Goal: Task Accomplishment & Management: Use online tool/utility

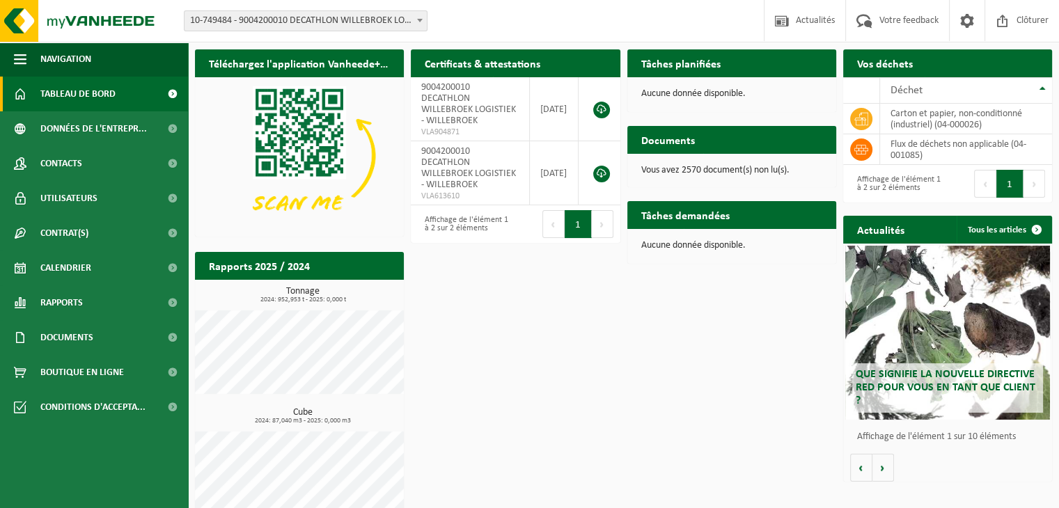
click at [406, 24] on span "10-749484 - 9004200010 DECATHLON WILLEBROEK LOGISTIEK - WILLEBROEK" at bounding box center [306, 20] width 242 height 19
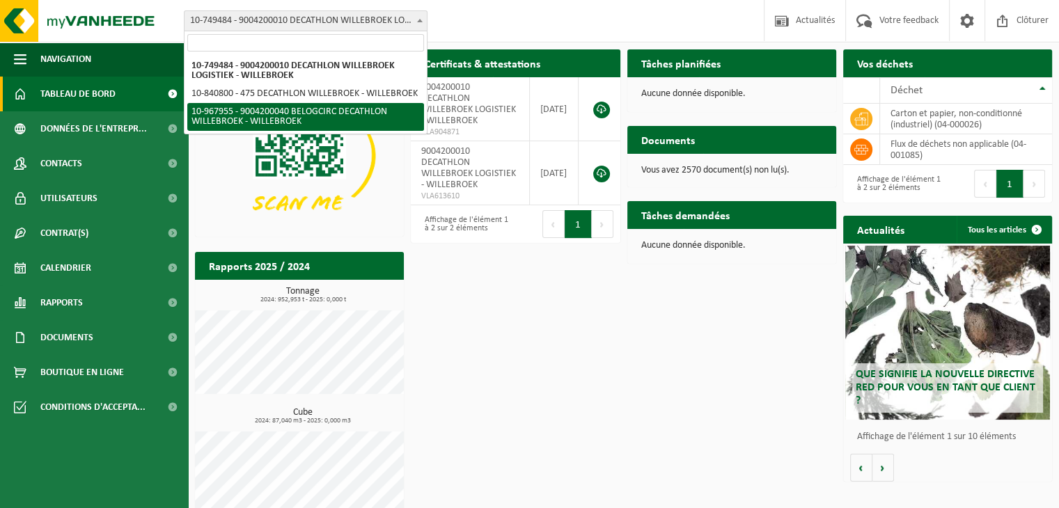
select select "154029"
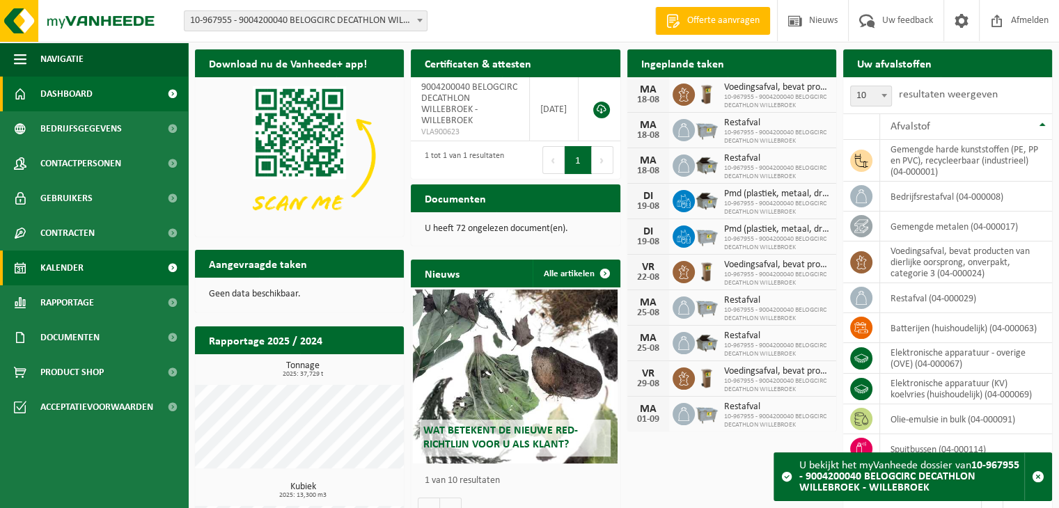
click at [63, 270] on span "Kalender" at bounding box center [61, 268] width 43 height 35
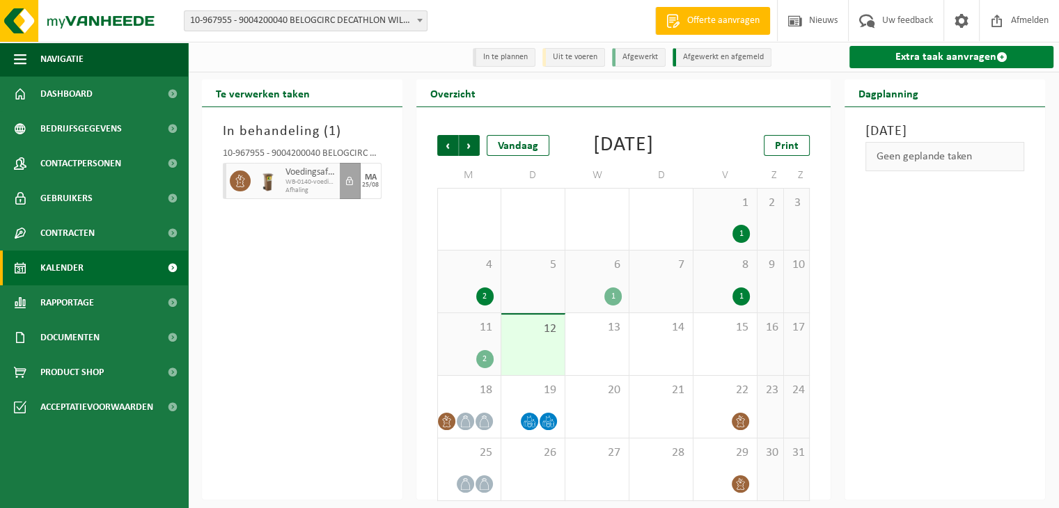
click at [939, 64] on link "Extra taak aanvragen" at bounding box center [951, 57] width 204 height 22
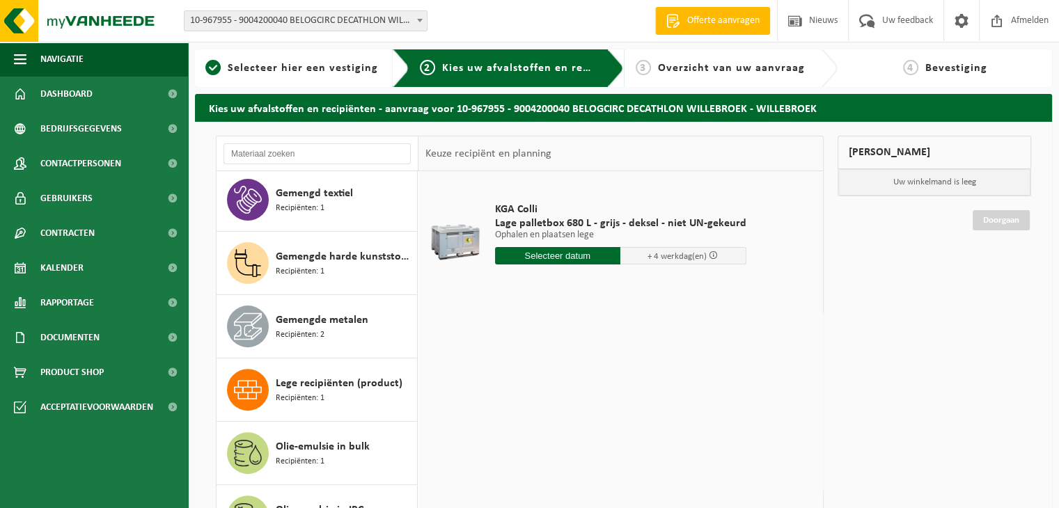
scroll to position [519, 0]
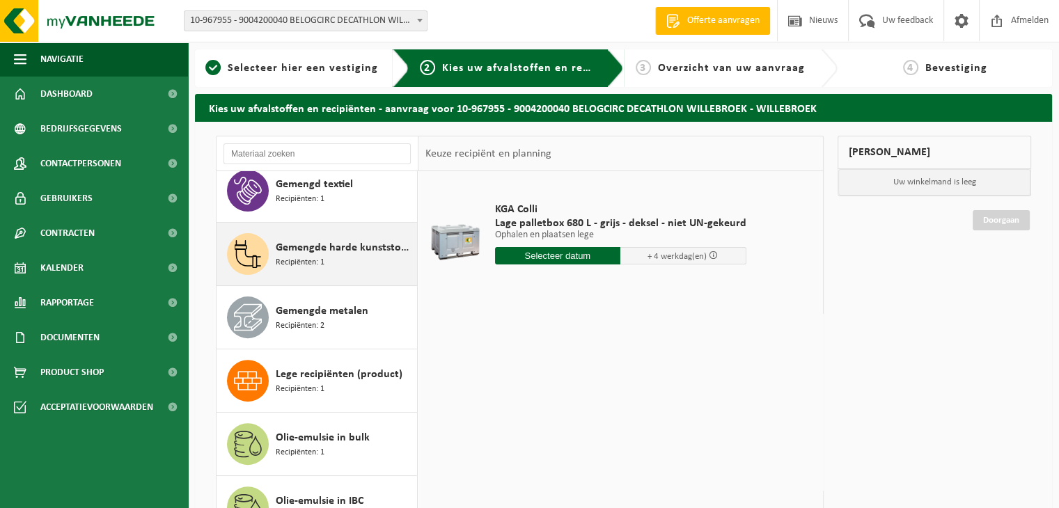
click at [354, 260] on div "Gemengde harde kunststoffen (PE, PP en PVC), recycleerbaar (industrieel) Recipi…" at bounding box center [345, 254] width 138 height 42
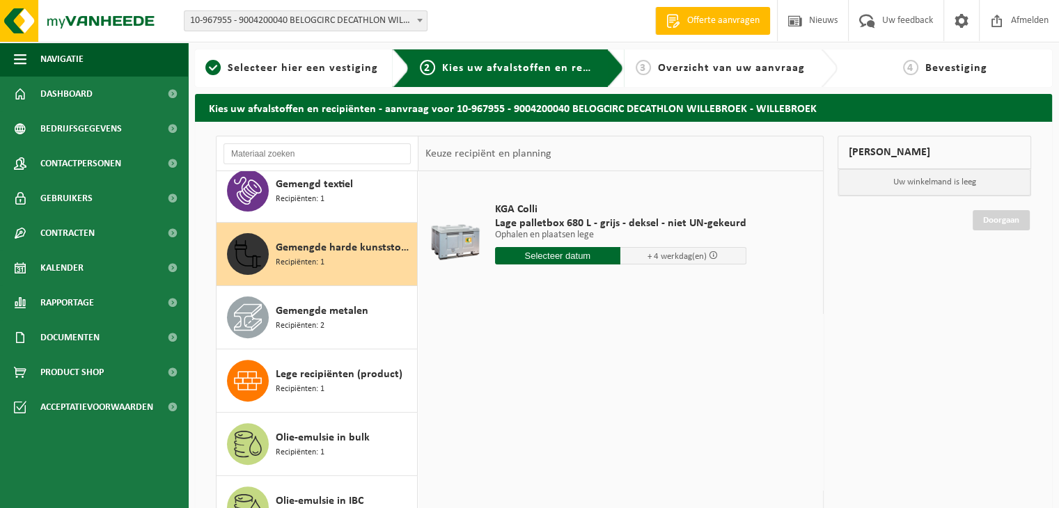
scroll to position [568, 0]
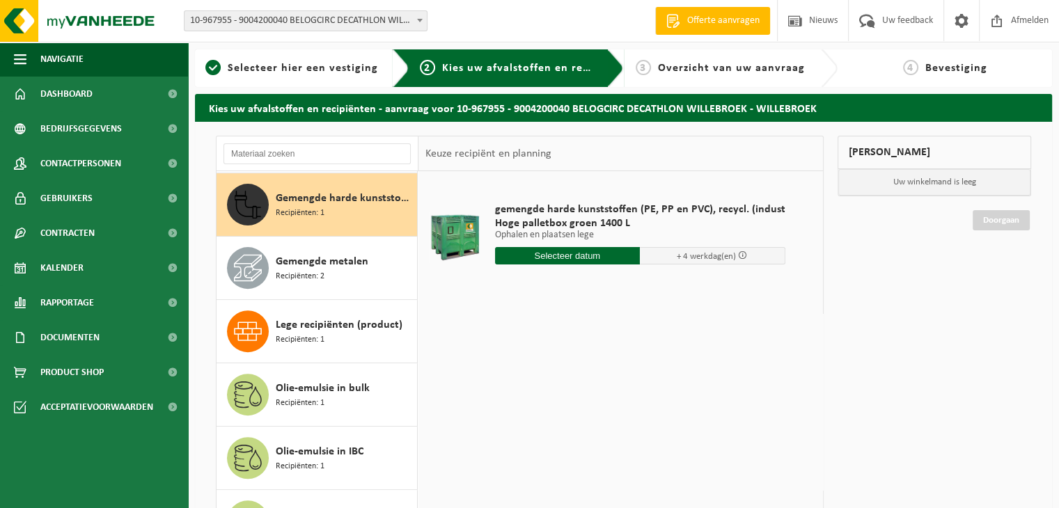
click at [562, 257] on input "text" at bounding box center [568, 255] width 146 height 17
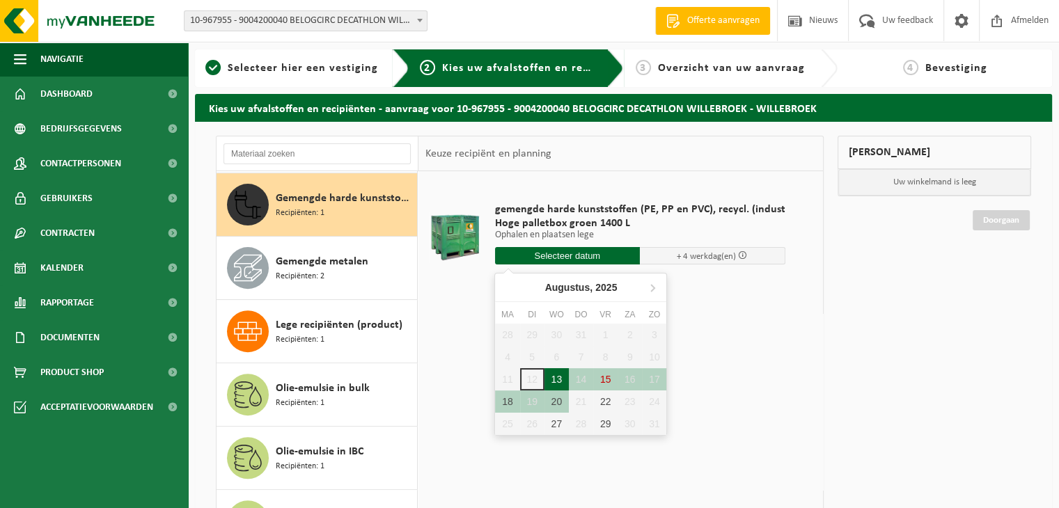
click at [560, 377] on div "13" at bounding box center [557, 379] width 24 height 22
type input "Van 2025-08-13"
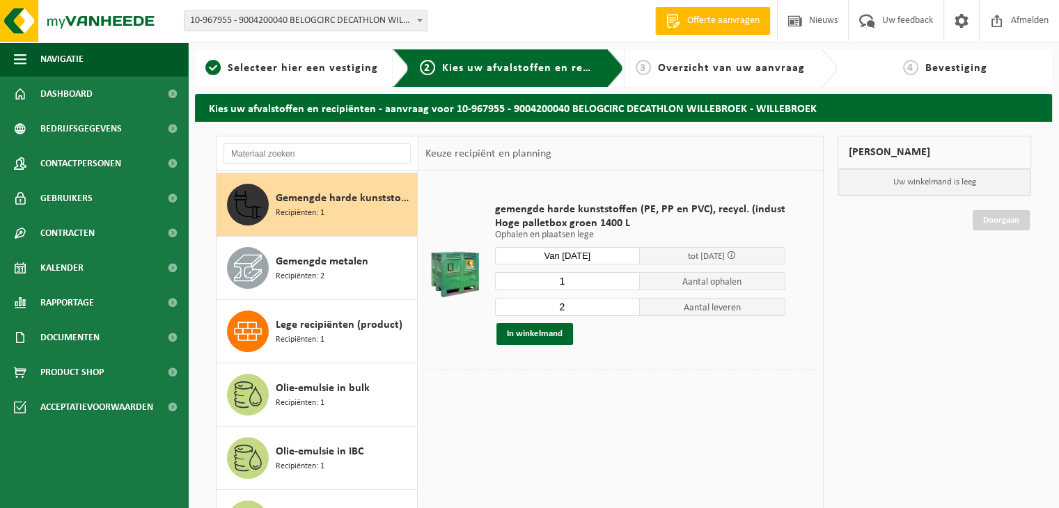
type input "1"
click at [627, 286] on input "1" at bounding box center [568, 281] width 146 height 18
type input "1"
click at [624, 310] on input "1" at bounding box center [568, 307] width 146 height 18
click at [529, 330] on button "In winkelmand" at bounding box center [534, 334] width 77 height 22
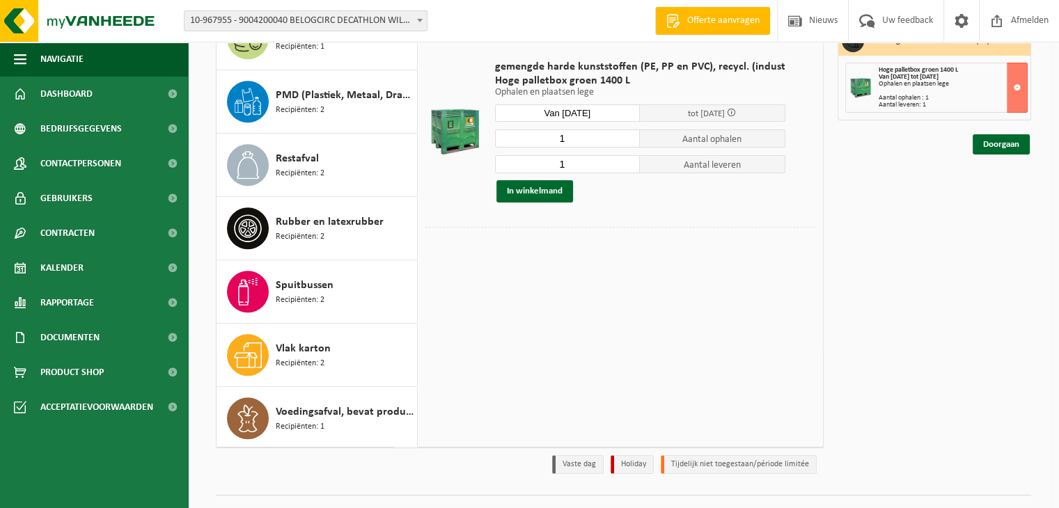
scroll to position [142, 0]
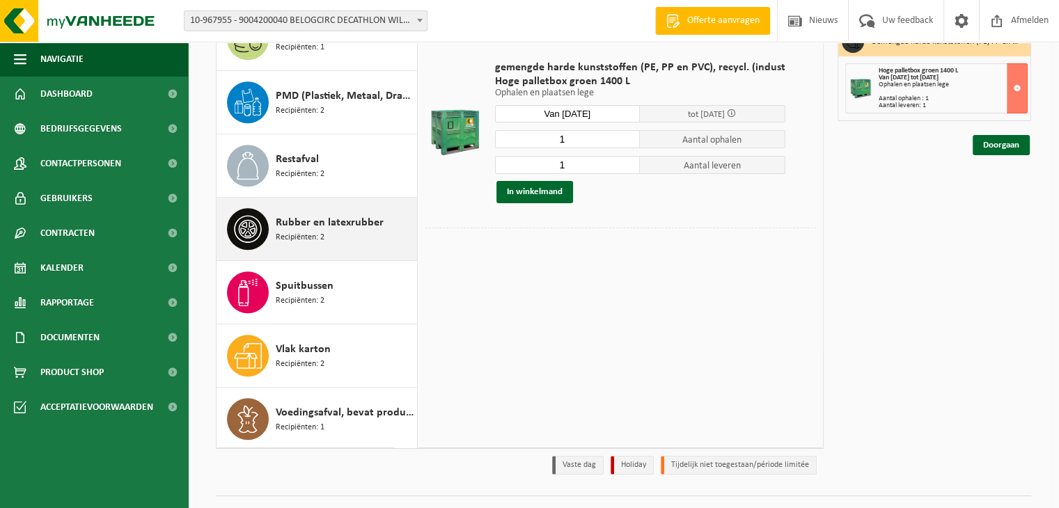
click at [327, 231] on div "Rubber en latexrubber Recipiënten: 2" at bounding box center [345, 229] width 138 height 42
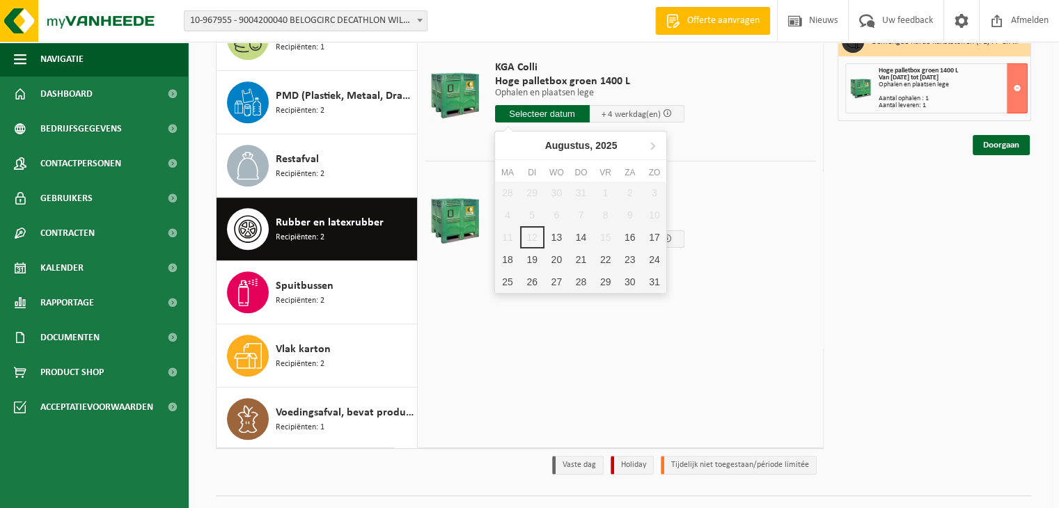
click at [547, 110] on input "text" at bounding box center [542, 113] width 95 height 17
click at [560, 229] on div "13" at bounding box center [557, 237] width 24 height 22
type input "Van 2025-08-13"
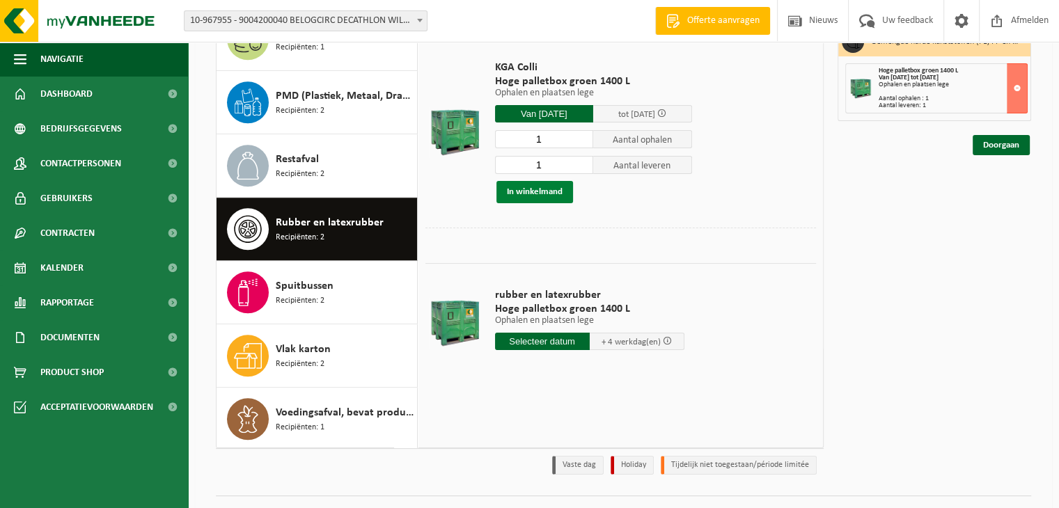
click at [530, 193] on button "In winkelmand" at bounding box center [534, 192] width 77 height 22
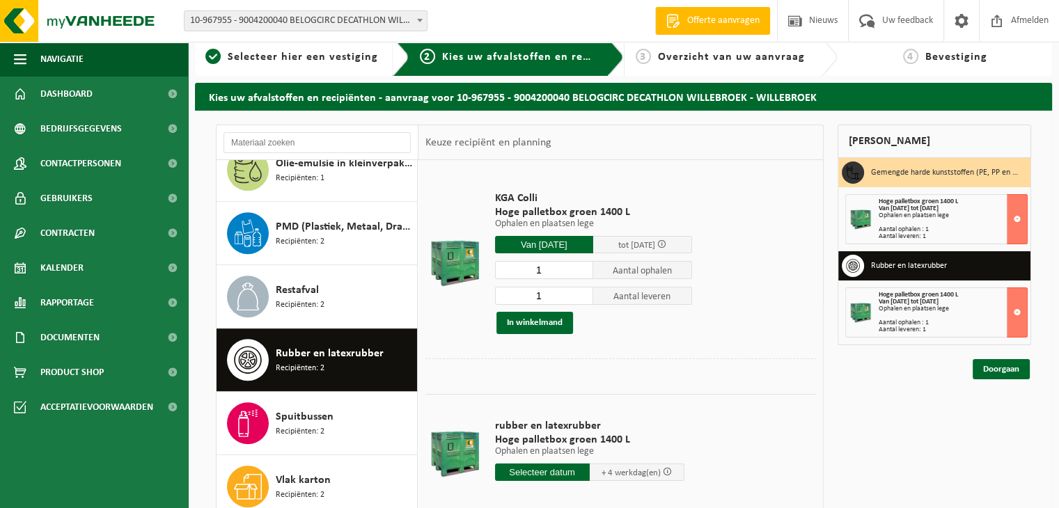
scroll to position [17, 0]
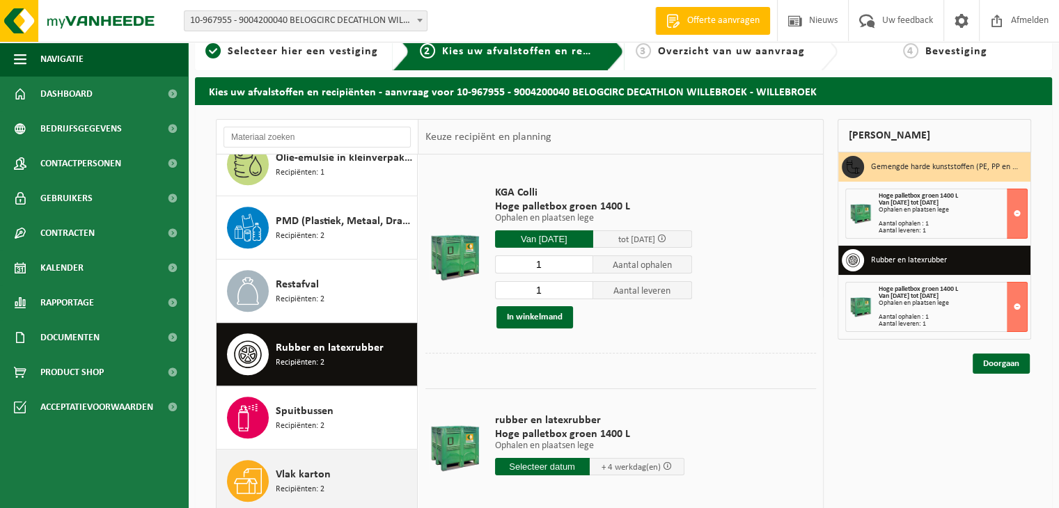
click at [340, 498] on div "Vlak karton Recipiënten: 2" at bounding box center [345, 481] width 138 height 42
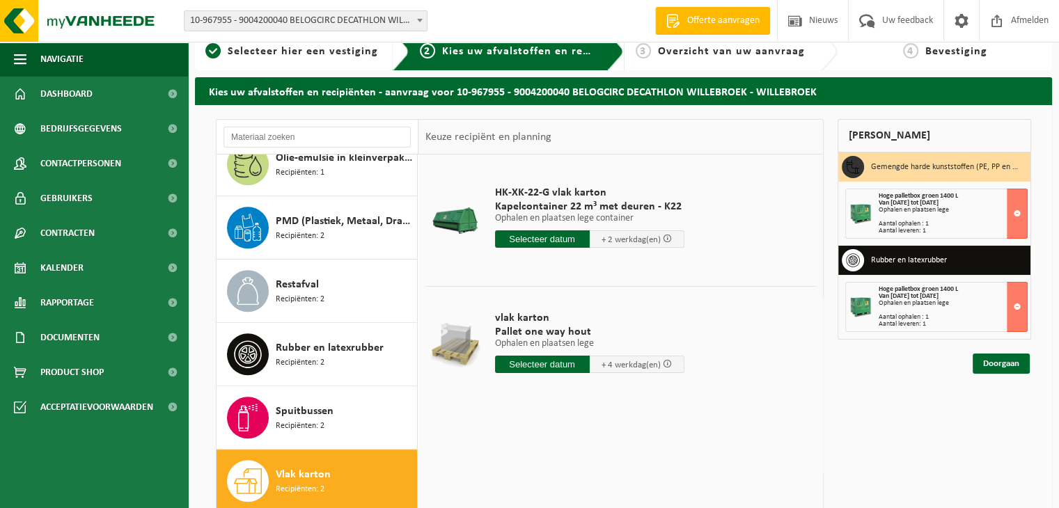
click at [532, 235] on input "text" at bounding box center [542, 238] width 95 height 17
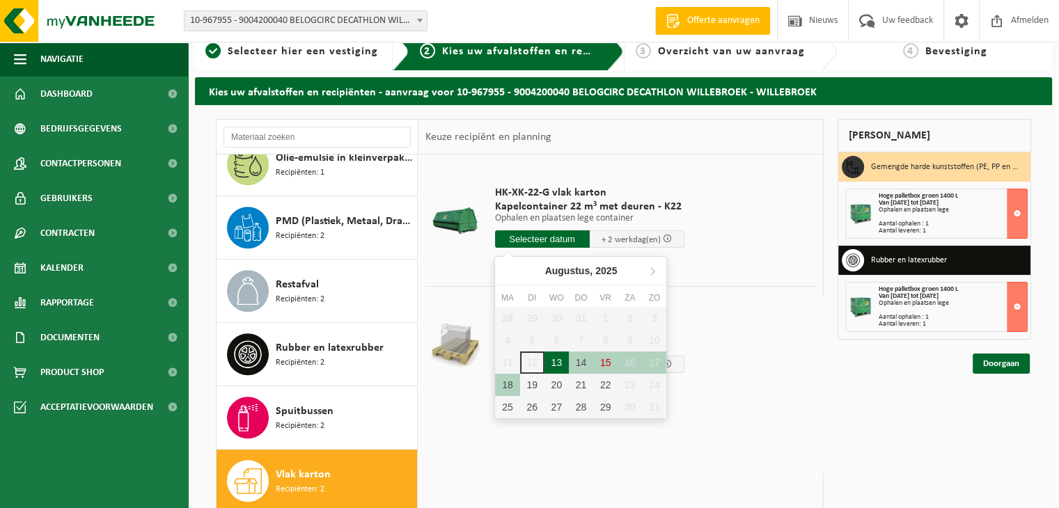
click at [558, 366] on div "13" at bounding box center [557, 363] width 24 height 22
type input "Van 2025-08-13"
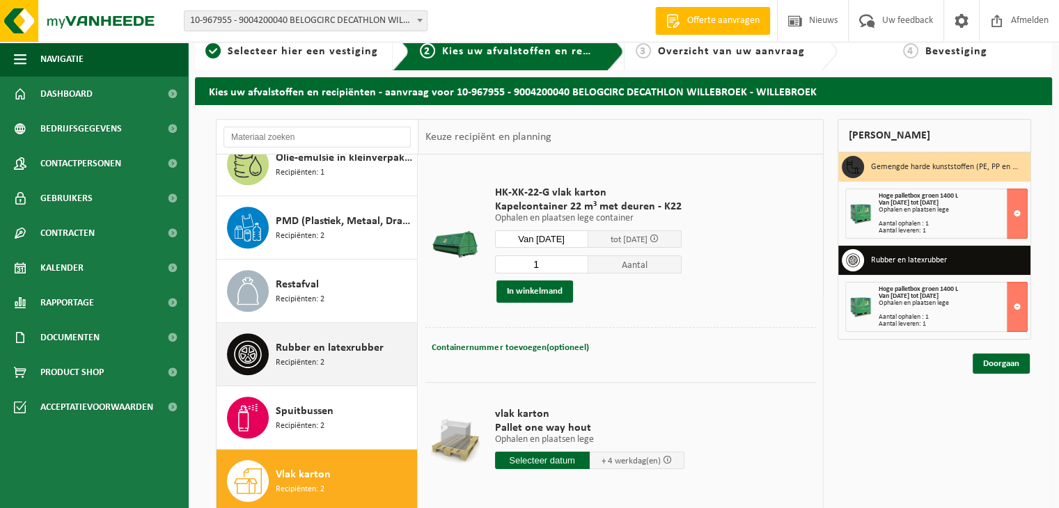
click at [313, 364] on span "Recipiënten: 2" at bounding box center [300, 363] width 49 height 13
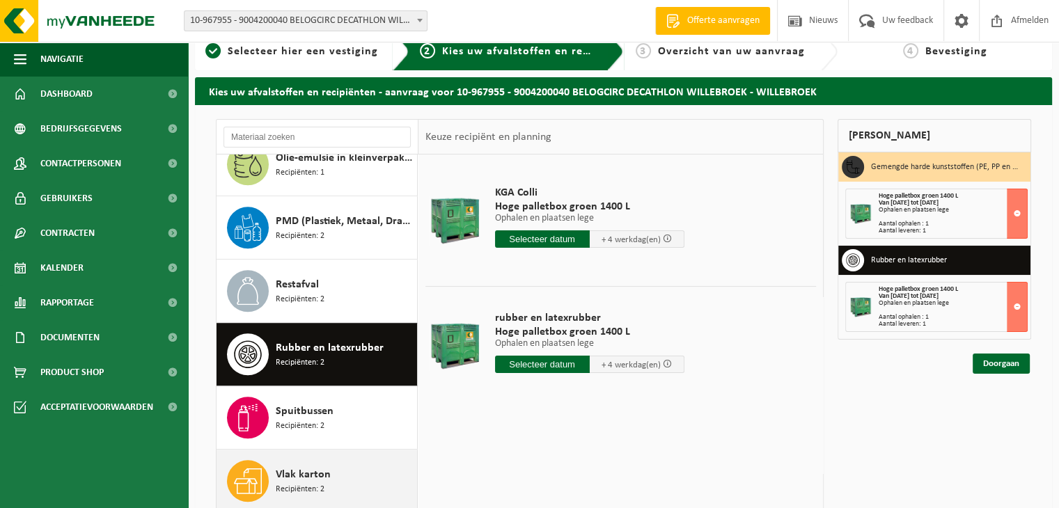
click at [304, 467] on span "Vlak karton" at bounding box center [303, 475] width 55 height 17
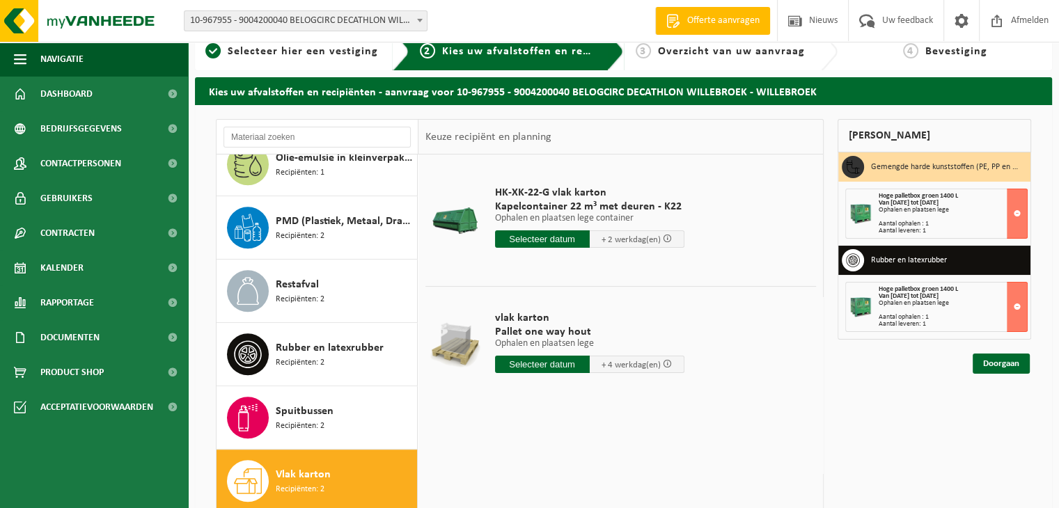
click at [537, 239] on input "text" at bounding box center [542, 238] width 95 height 17
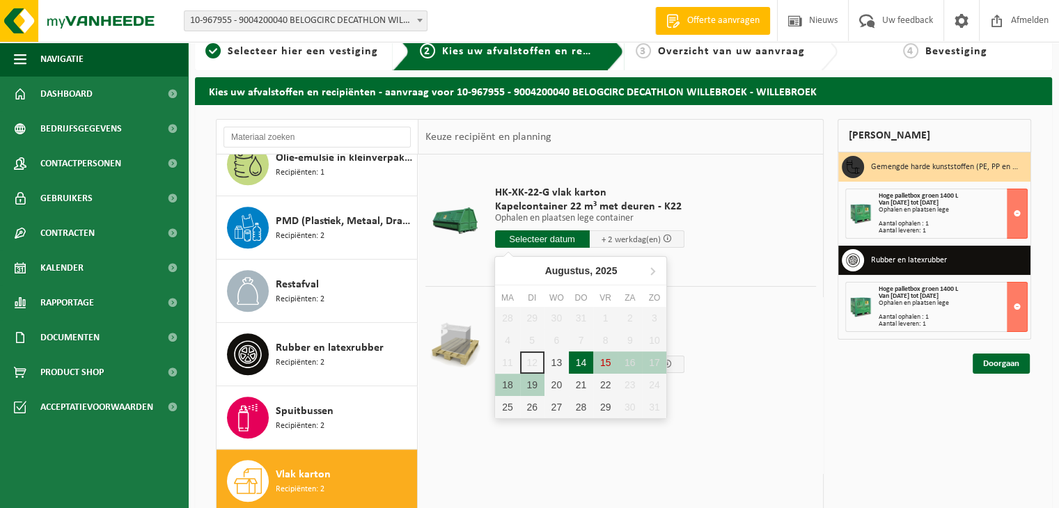
click at [585, 363] on div "14" at bounding box center [581, 363] width 24 height 22
type input "Van 2025-08-14"
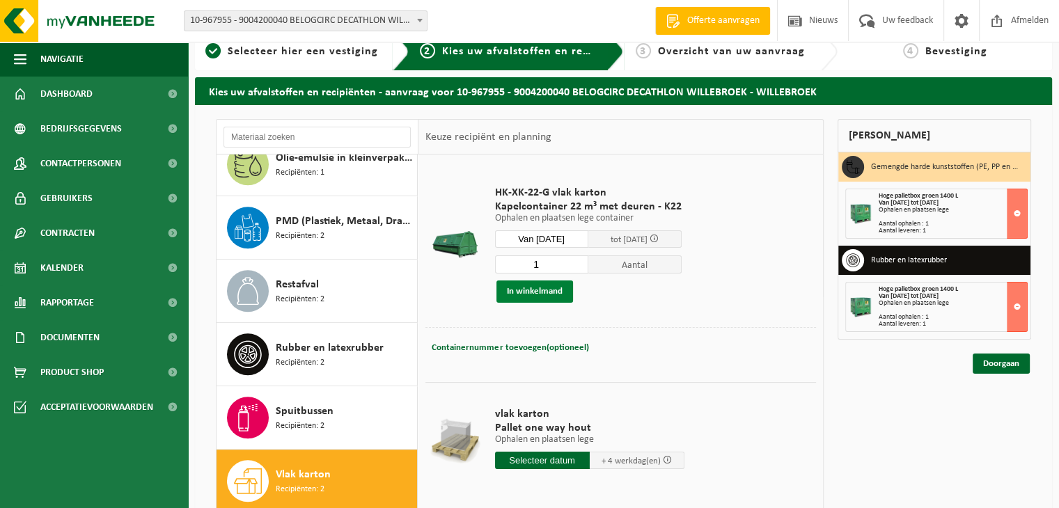
click at [526, 288] on button "In winkelmand" at bounding box center [534, 292] width 77 height 22
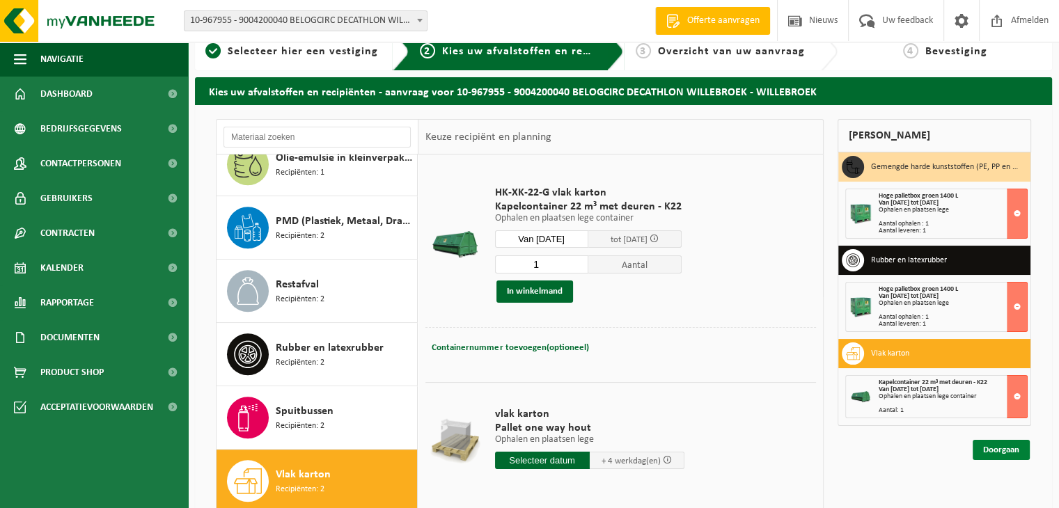
click at [998, 448] on link "Doorgaan" at bounding box center [1001, 450] width 57 height 20
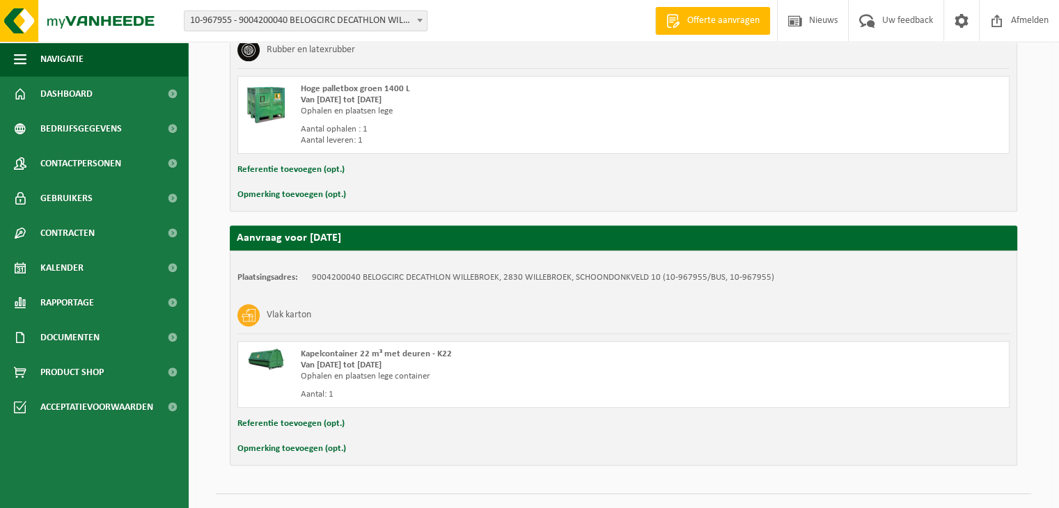
scroll to position [610, 0]
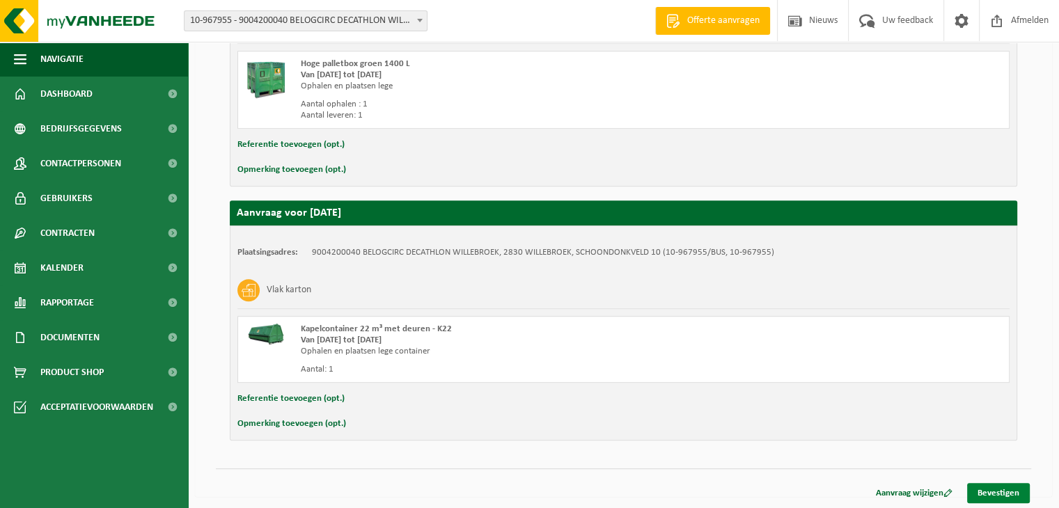
click at [987, 485] on link "Bevestigen" at bounding box center [998, 493] width 63 height 20
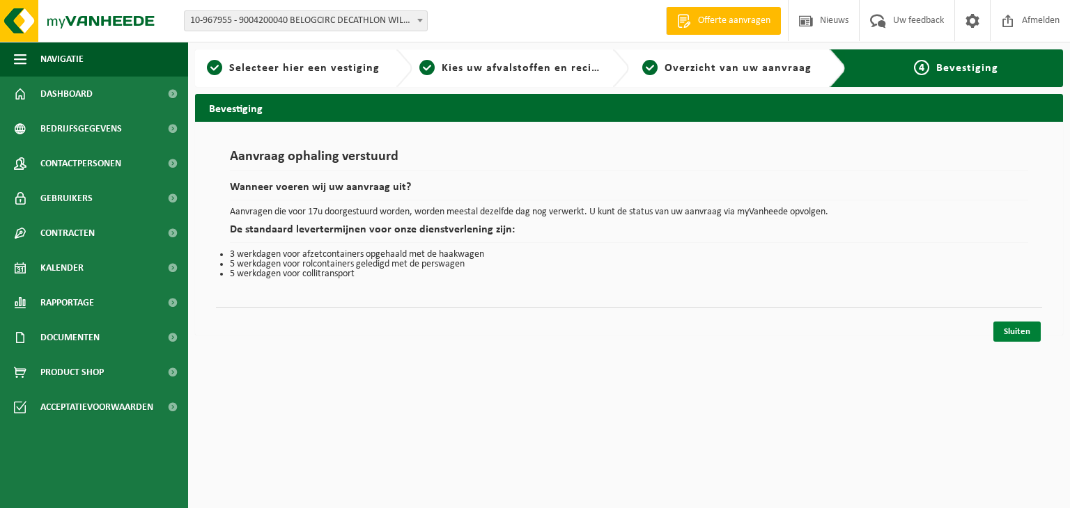
click at [1021, 329] on link "Sluiten" at bounding box center [1016, 332] width 47 height 20
